Goal: Information Seeking & Learning: Learn about a topic

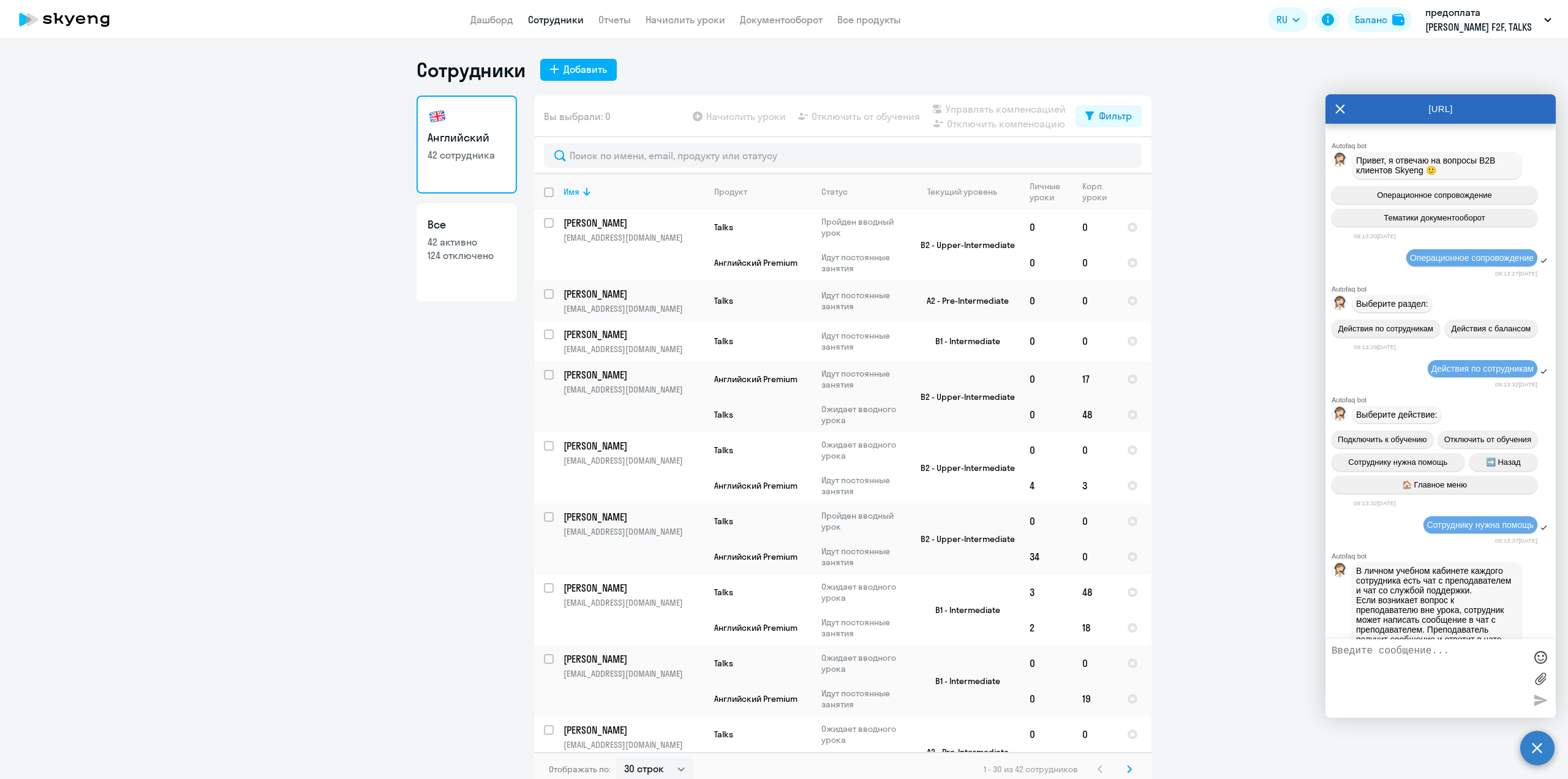
select select "30"
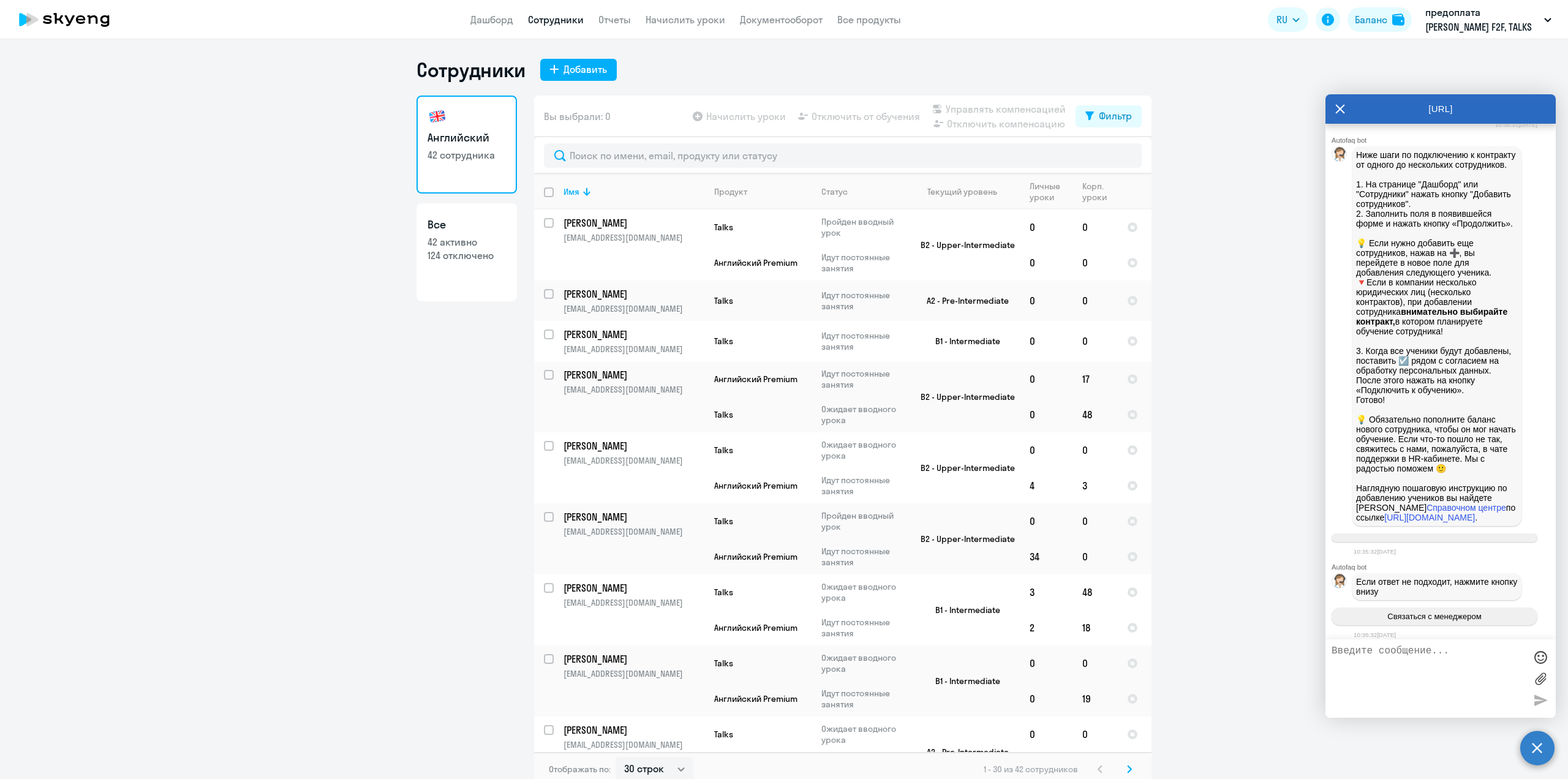
click at [559, 24] on link "Сотрудники" at bounding box center [556, 19] width 56 height 12
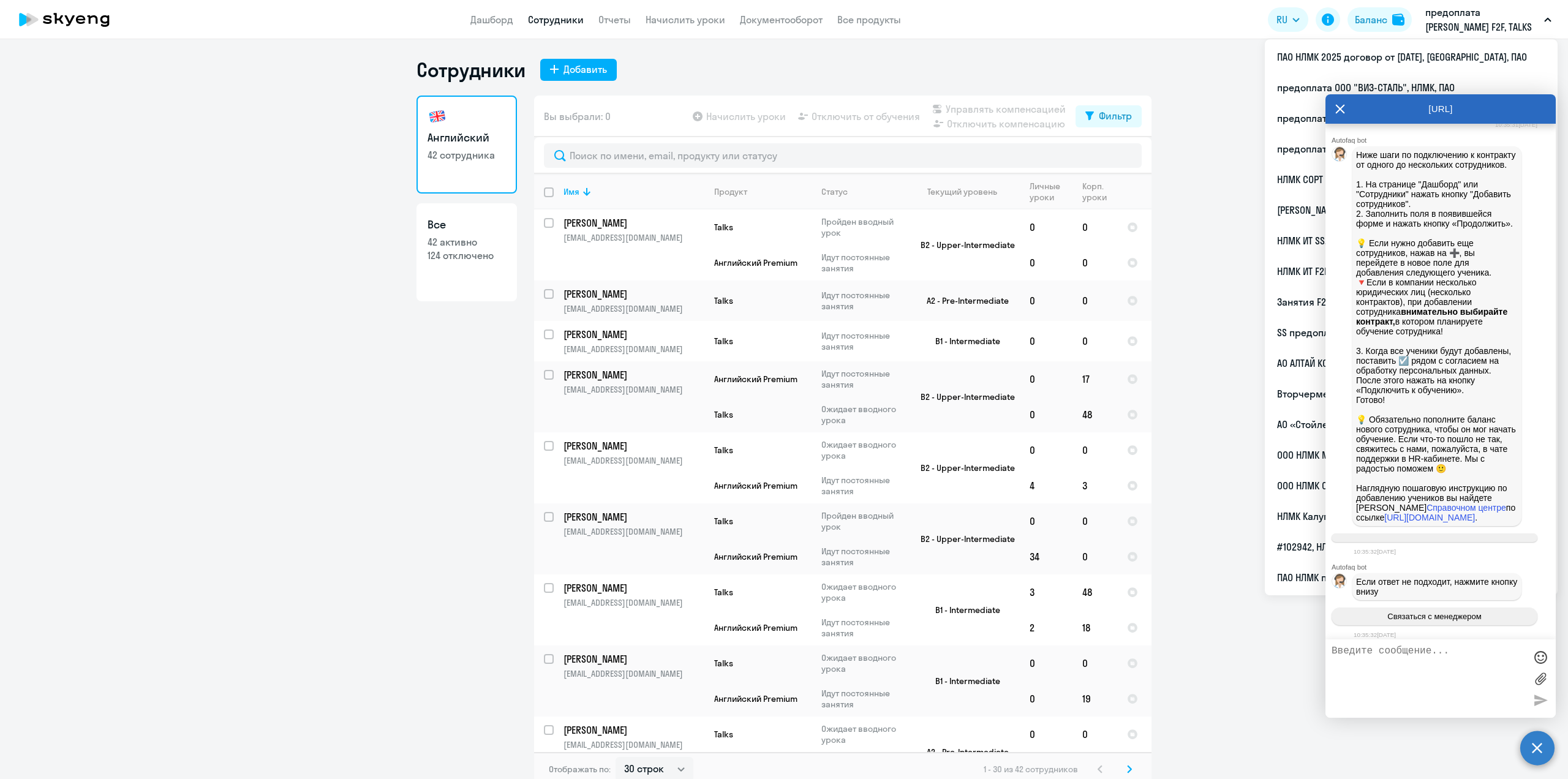
click at [1529, 21] on p "предоплата [PERSON_NAME] F2F, TALKS 2023, НЛМК, ПАО" at bounding box center [1483, 20] width 114 height 30
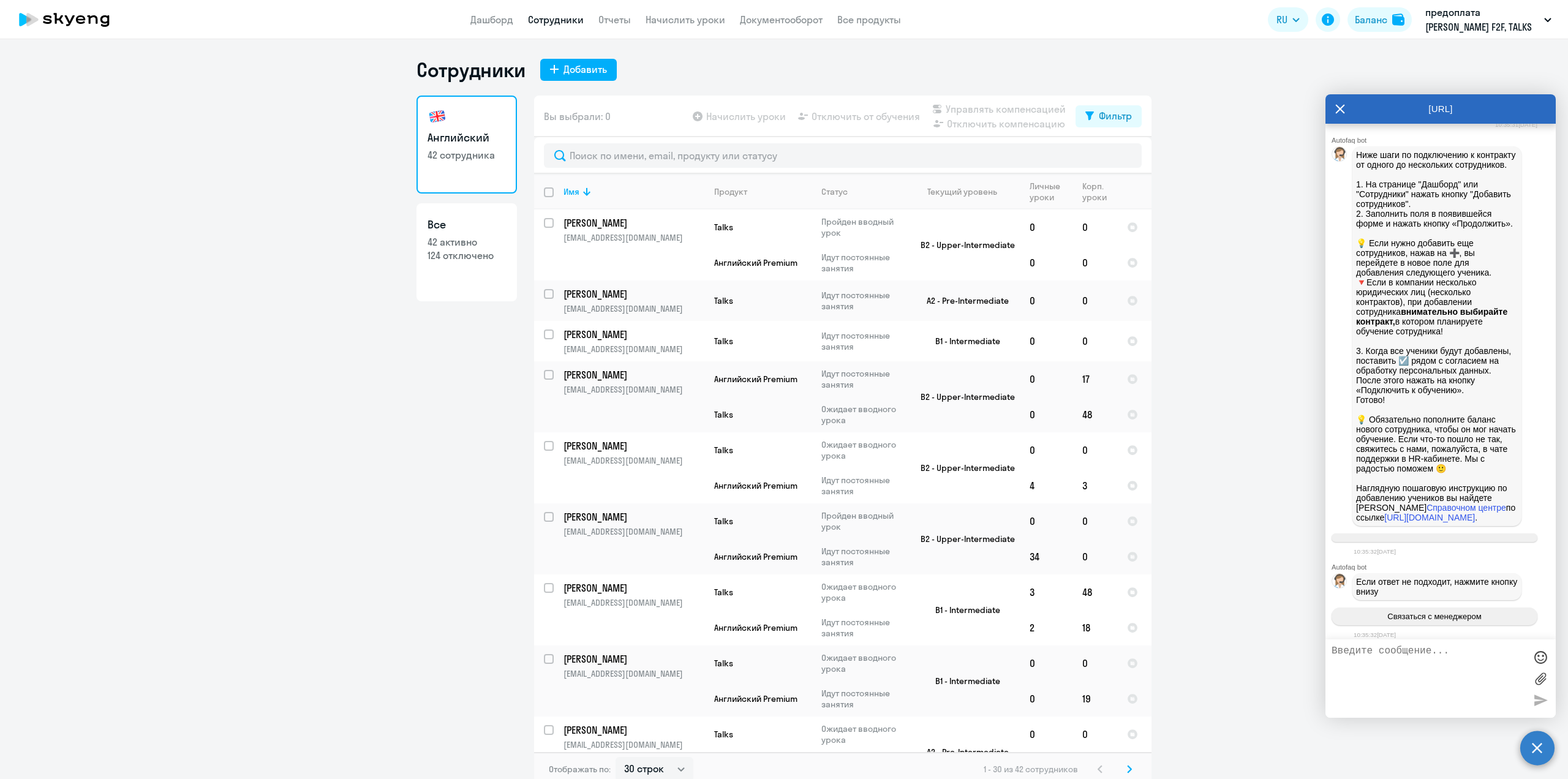
click at [1341, 110] on icon at bounding box center [1341, 109] width 9 height 9
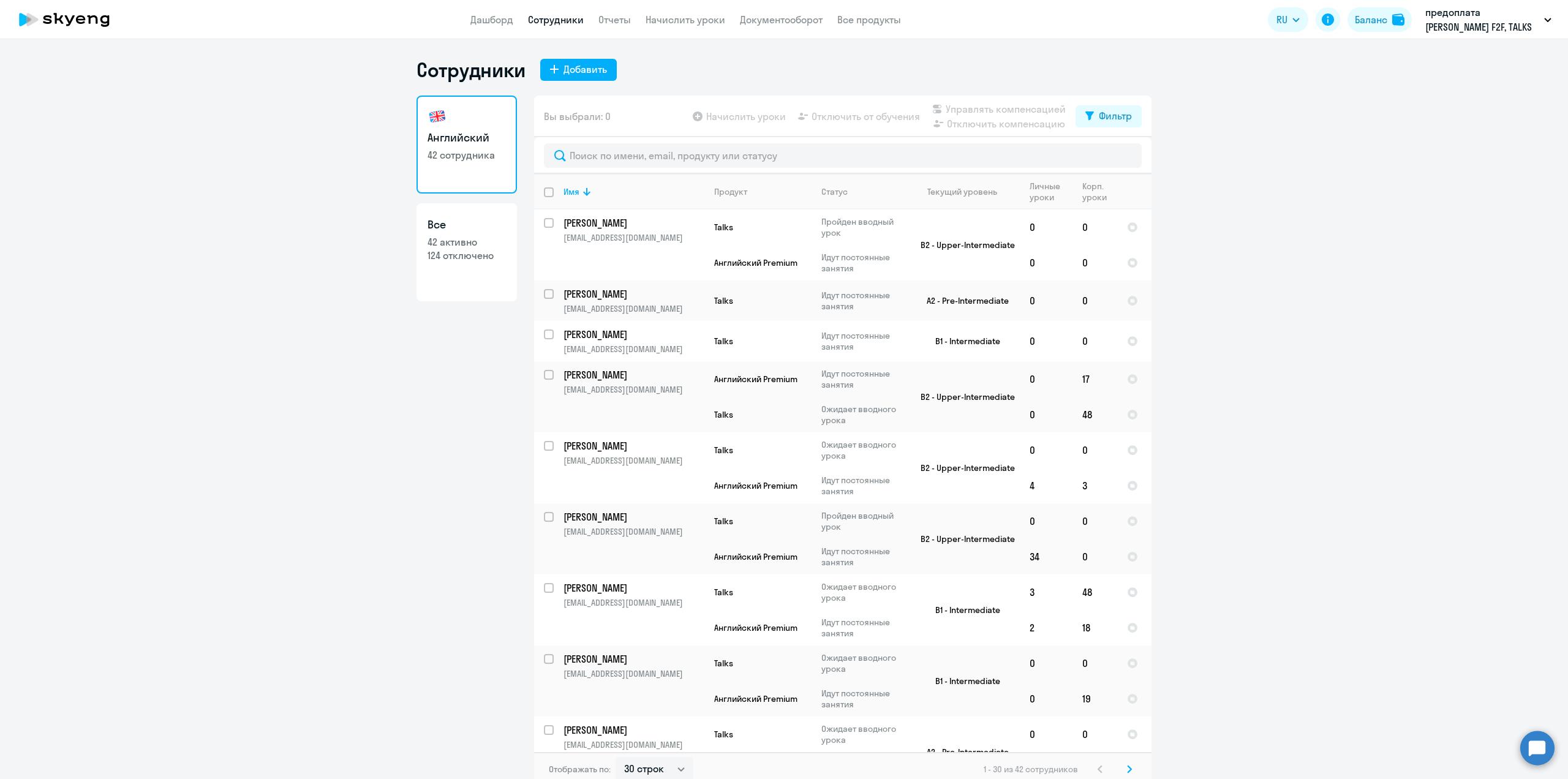
click at [555, 18] on link "Сотрудники" at bounding box center [556, 19] width 56 height 12
click at [577, 149] on input "text" at bounding box center [842, 155] width 598 height 25
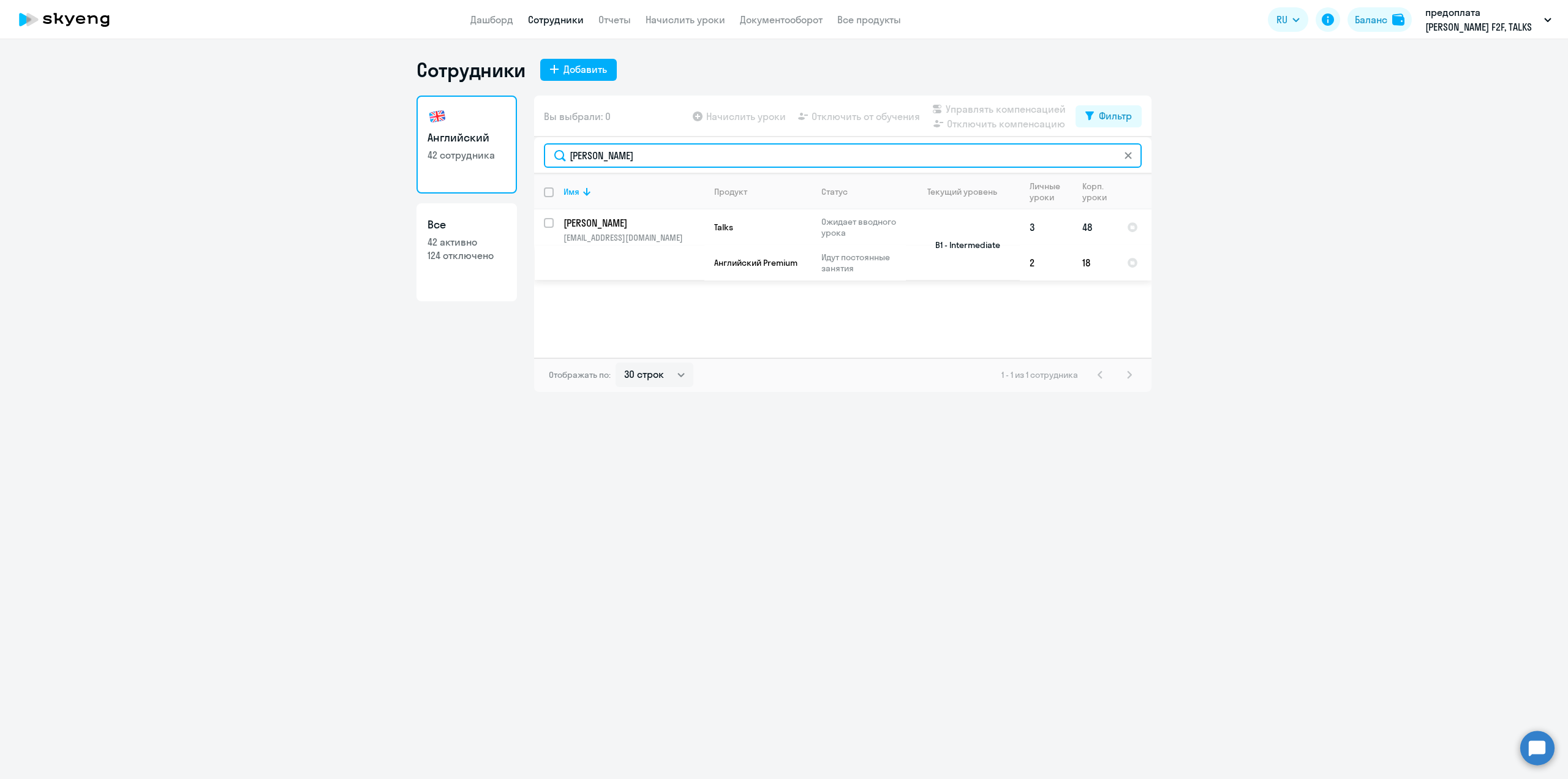
type input "[PERSON_NAME]"
click at [599, 230] on td "[PERSON_NAME] [PERSON_NAME][EMAIL_ADDRESS][DOMAIN_NAME]" at bounding box center [629, 245] width 151 height 71
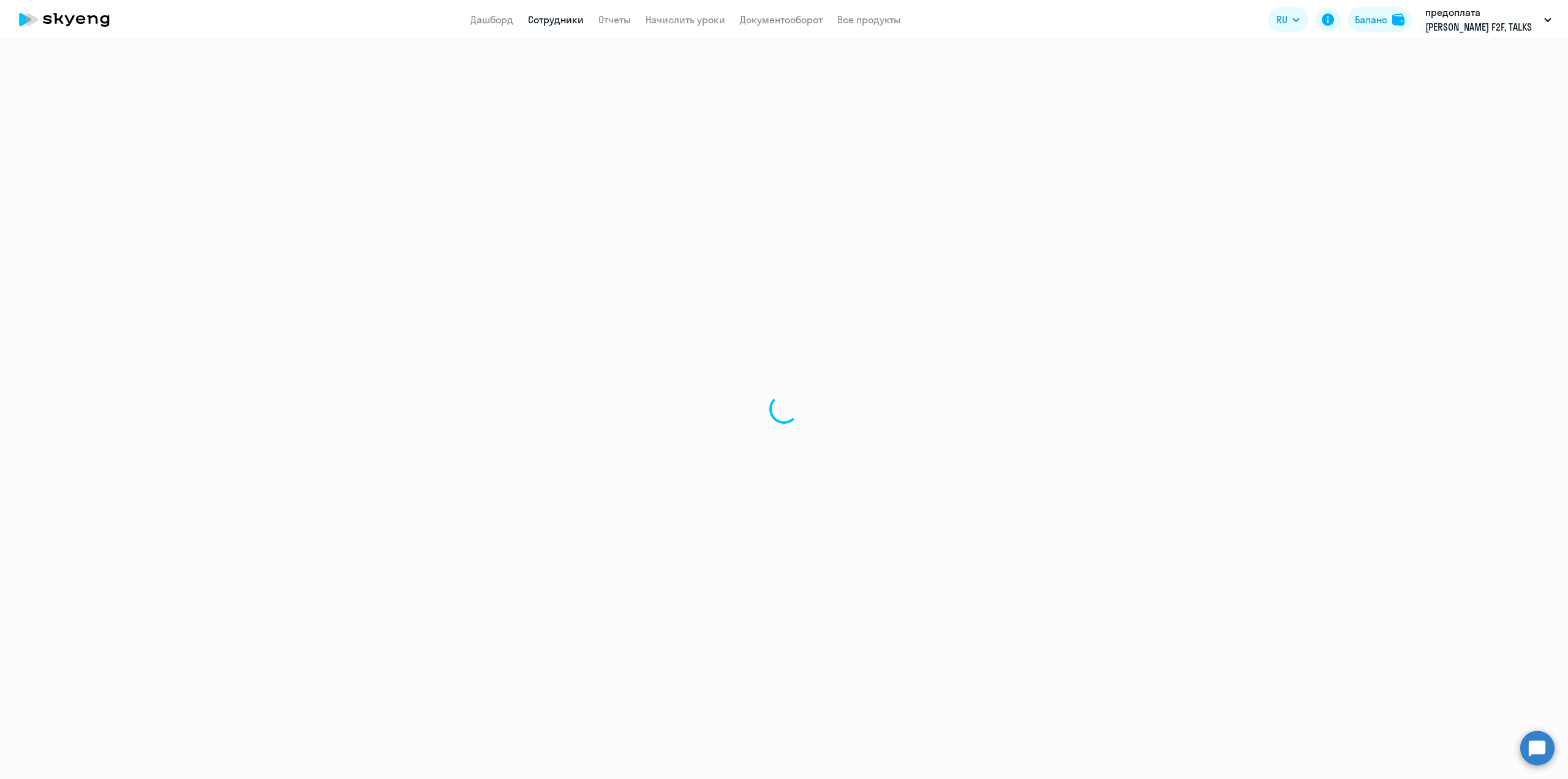
select select "english"
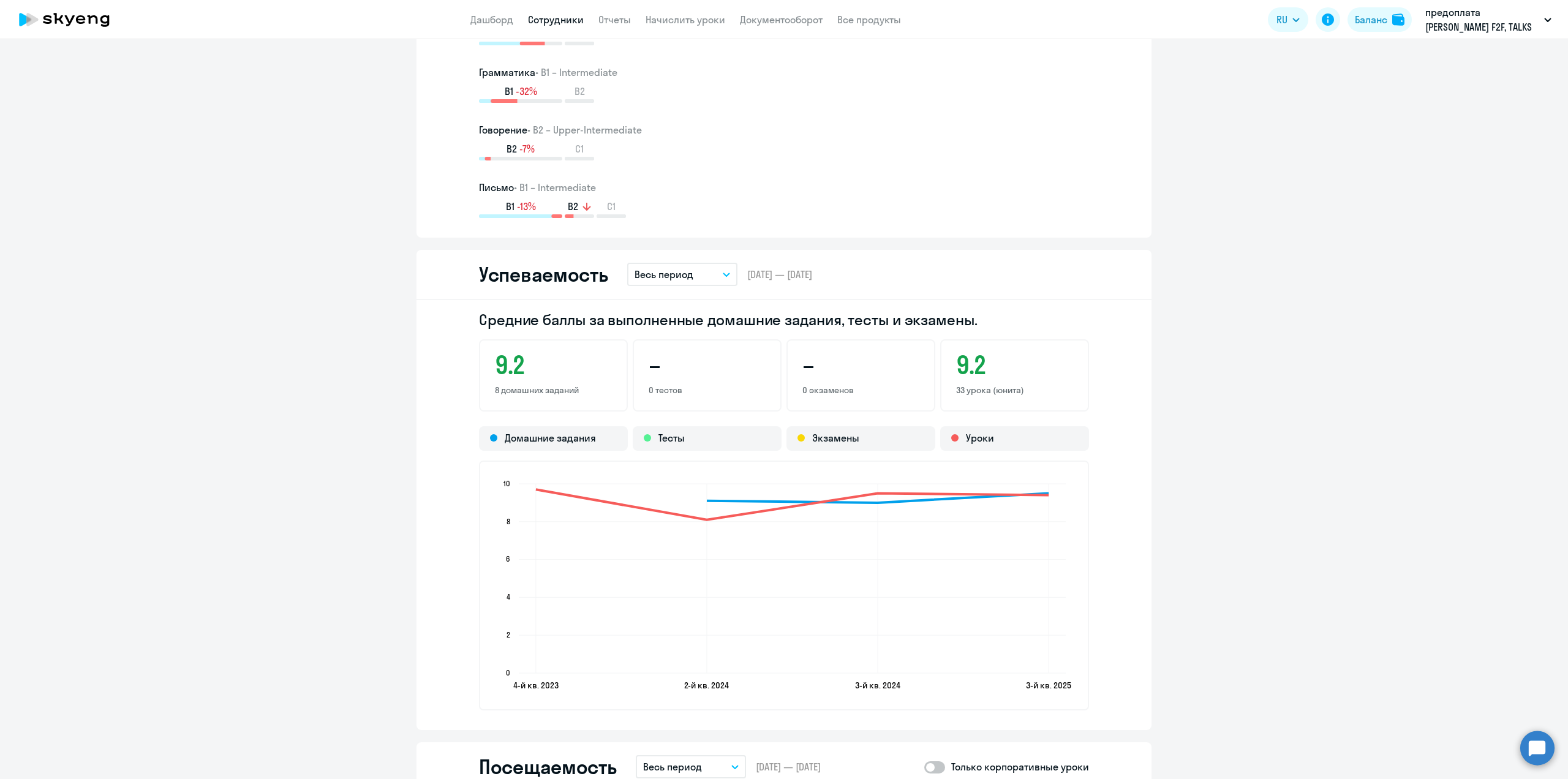
scroll to position [1225, 0]
